Goal: Information Seeking & Learning: Check status

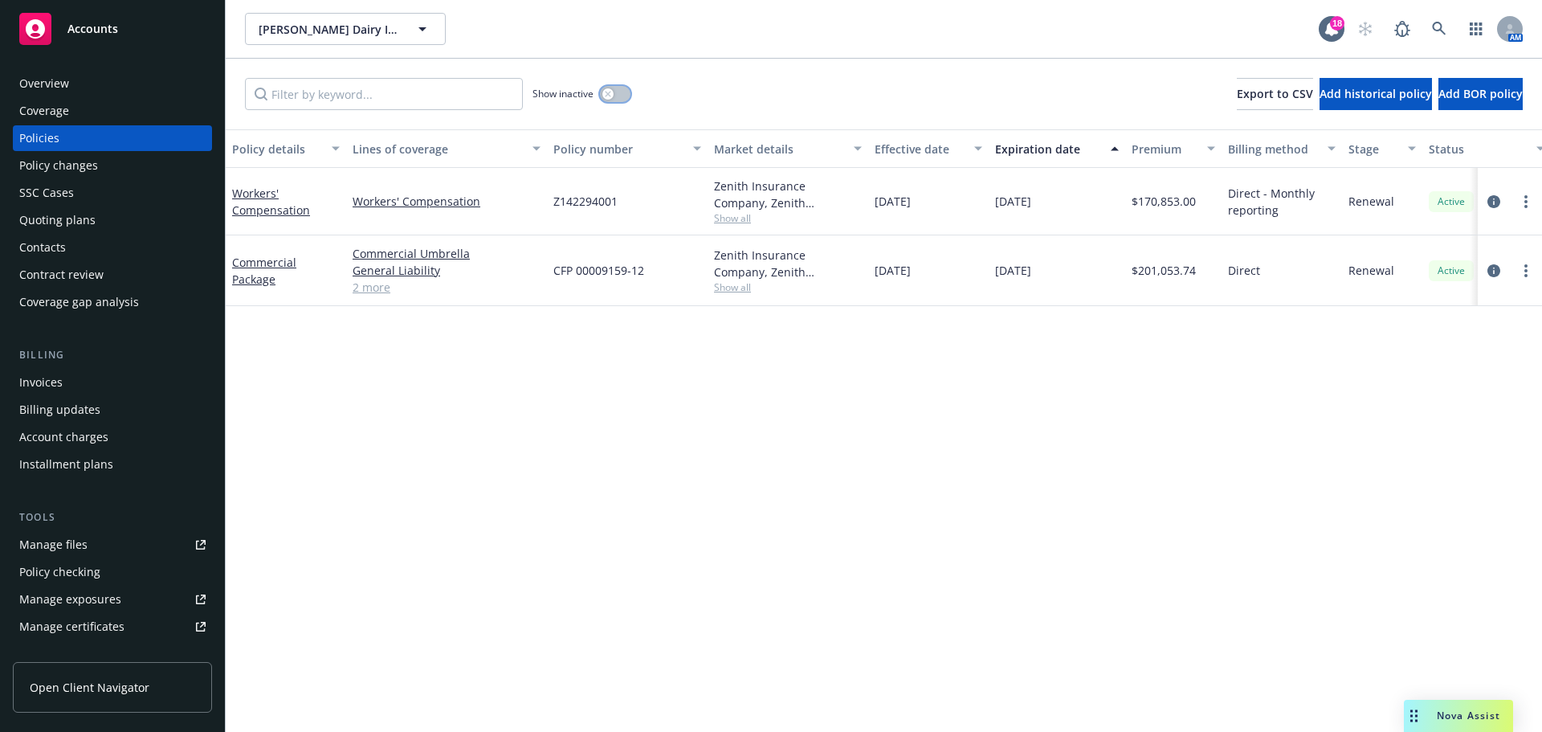
click at [625, 102] on button "button" at bounding box center [615, 94] width 31 height 16
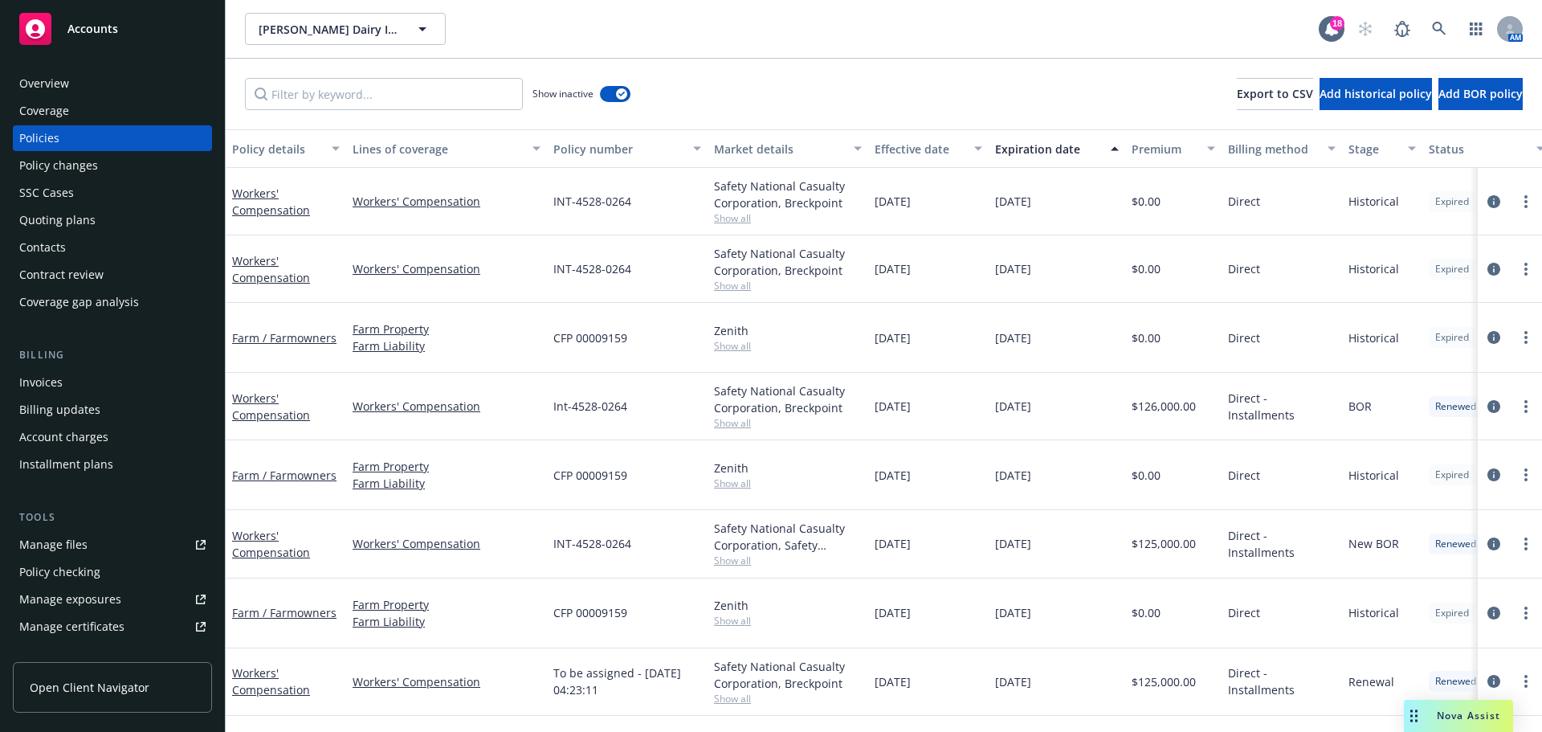
click at [265, 157] on div "Policy details" at bounding box center [277, 149] width 90 height 17
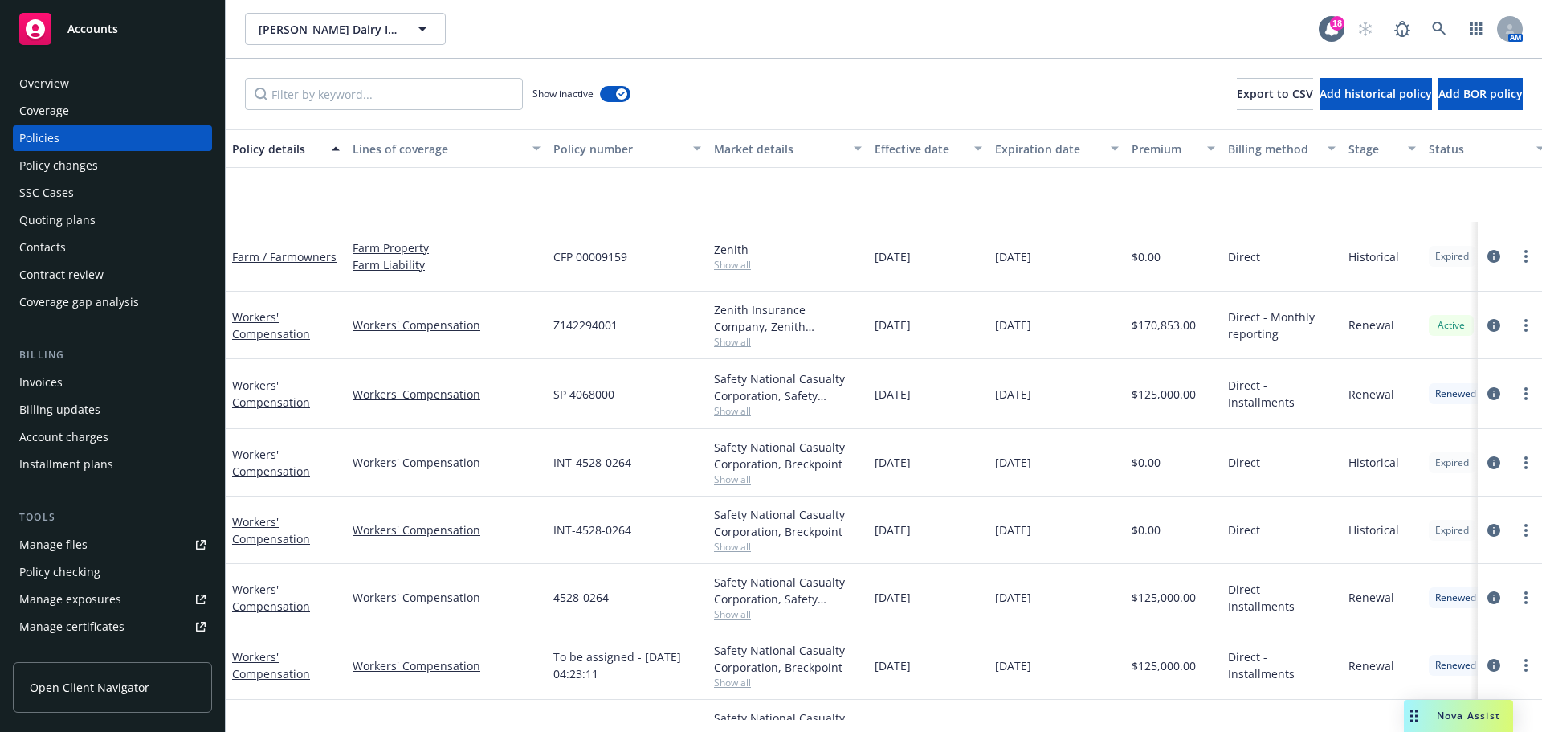
scroll to position [422, 0]
